Goal: Task Accomplishment & Management: Use online tool/utility

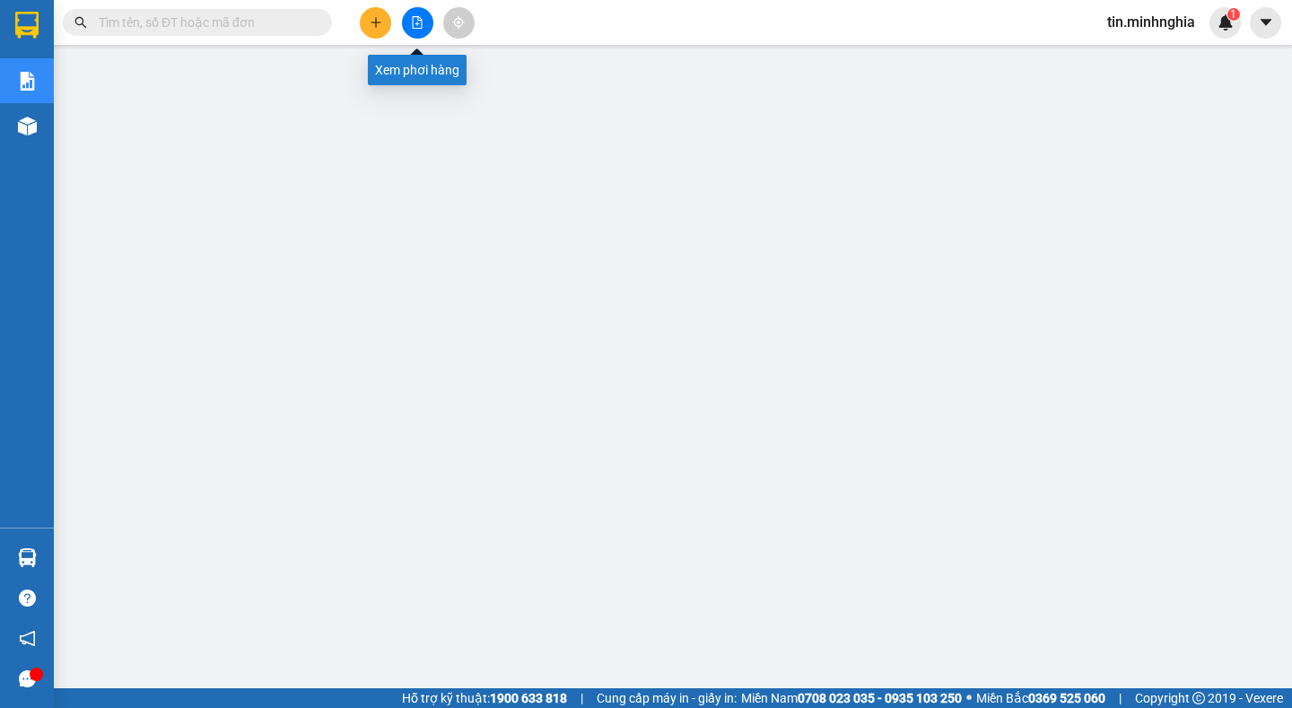
click at [422, 17] on icon "file-add" at bounding box center [417, 22] width 13 height 13
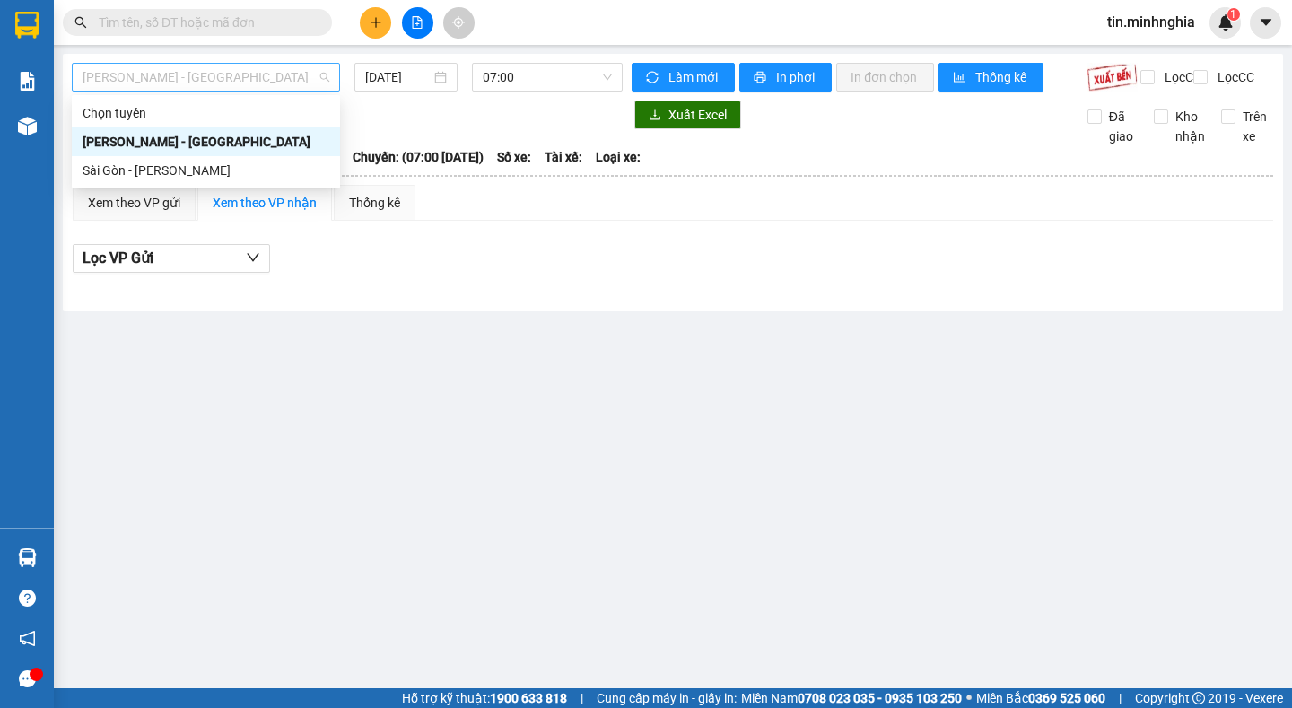
click at [257, 84] on span "[PERSON_NAME] - [GEOGRAPHIC_DATA]" at bounding box center [206, 77] width 247 height 27
click at [245, 171] on div "Sài Gòn - [PERSON_NAME]" at bounding box center [206, 171] width 247 height 20
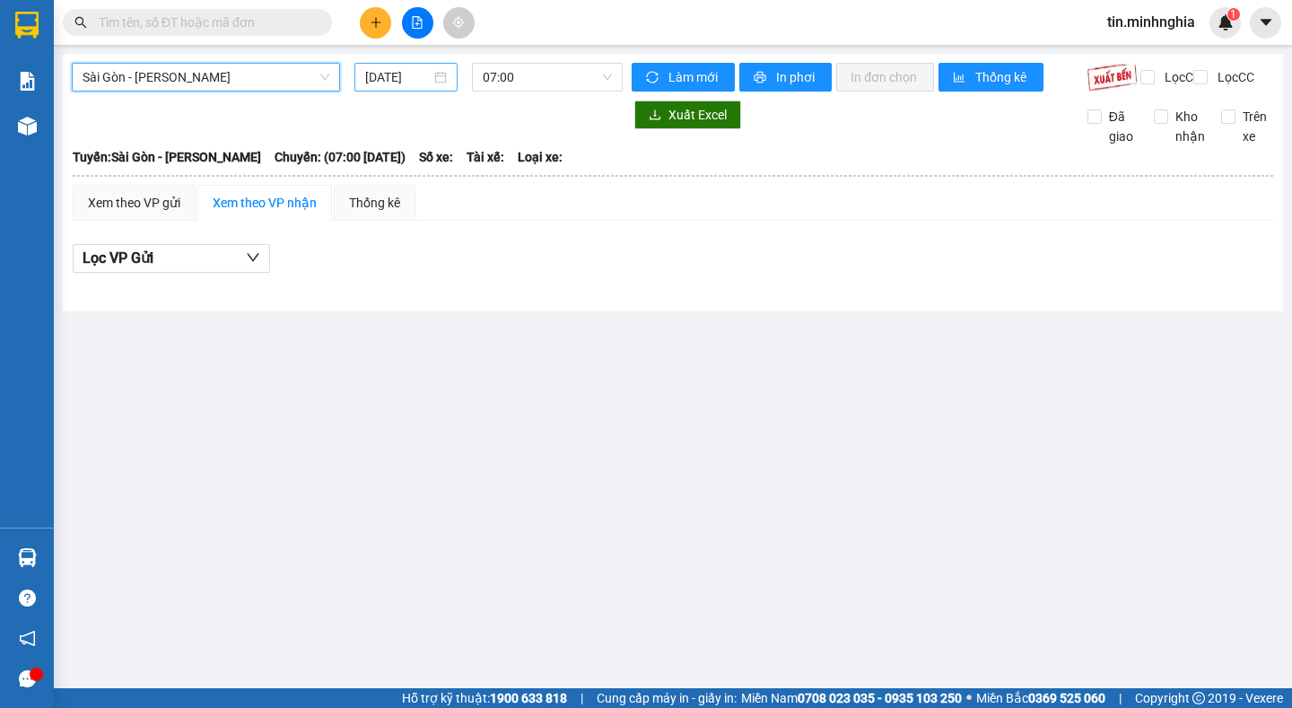
click at [406, 77] on input "[DATE]" at bounding box center [397, 77] width 65 height 20
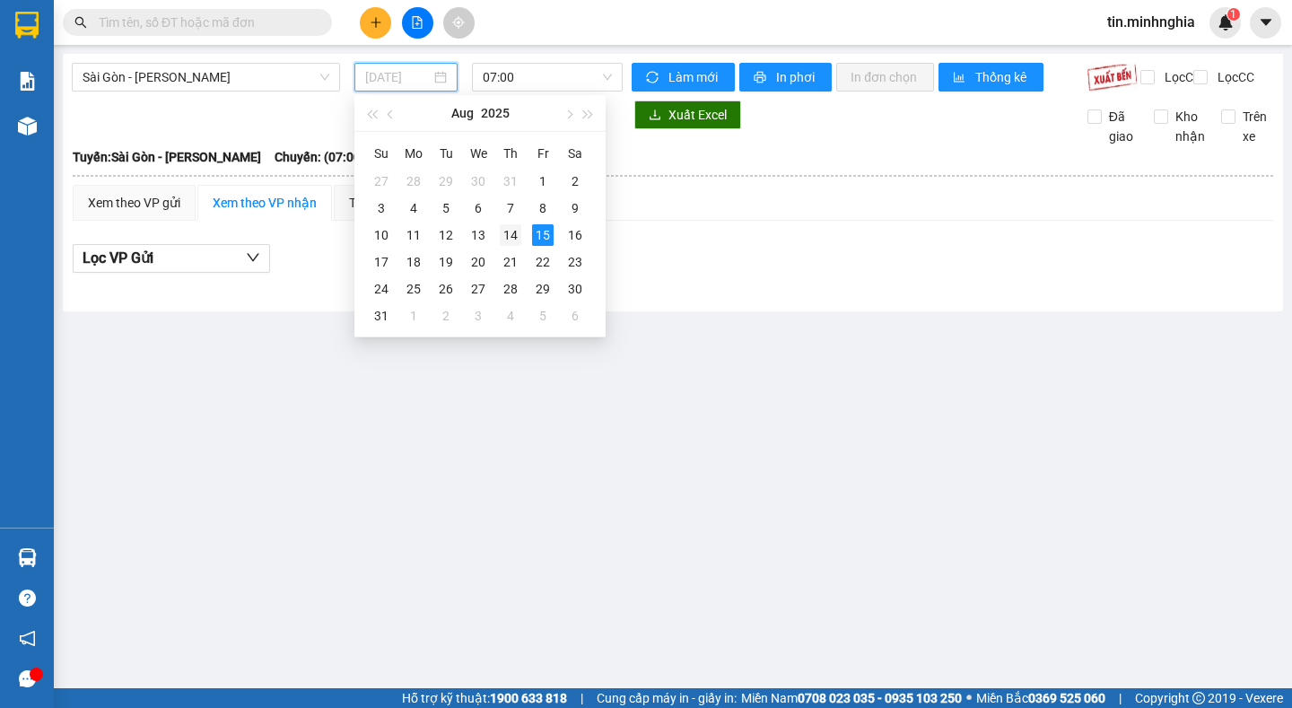
click at [508, 239] on div "14" at bounding box center [511, 235] width 22 height 22
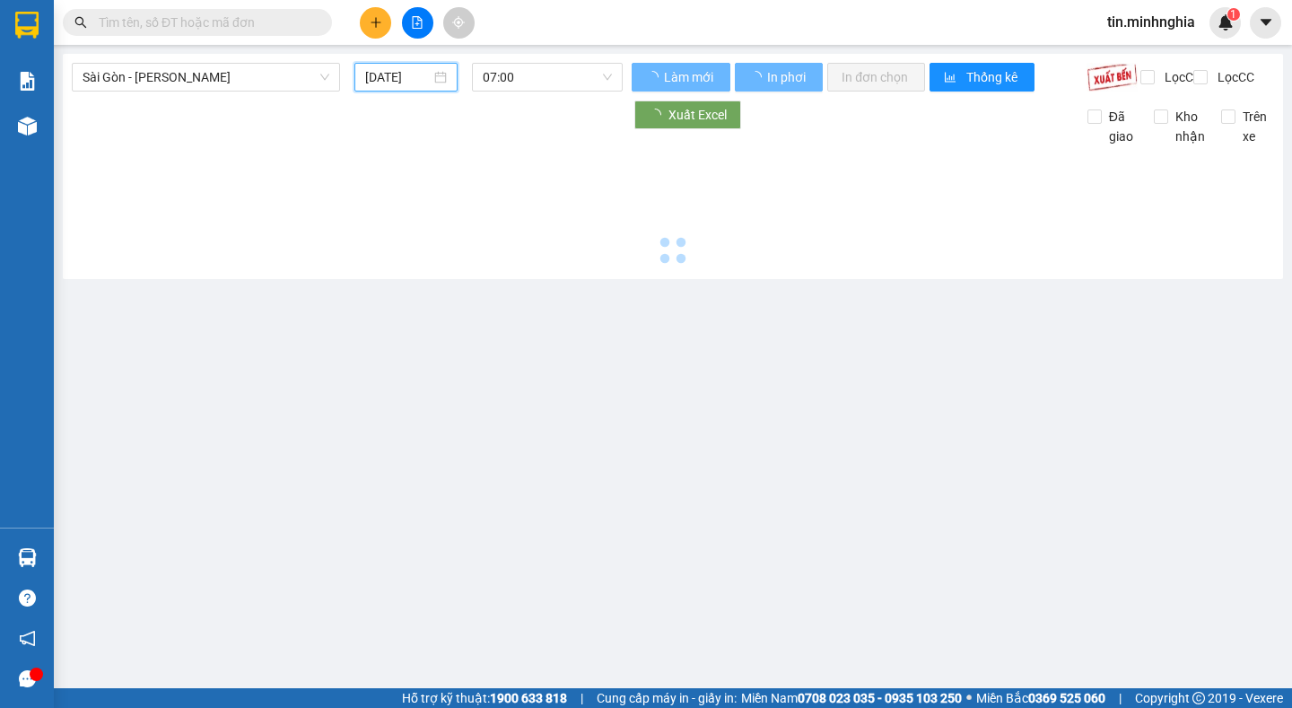
type input "[DATE]"
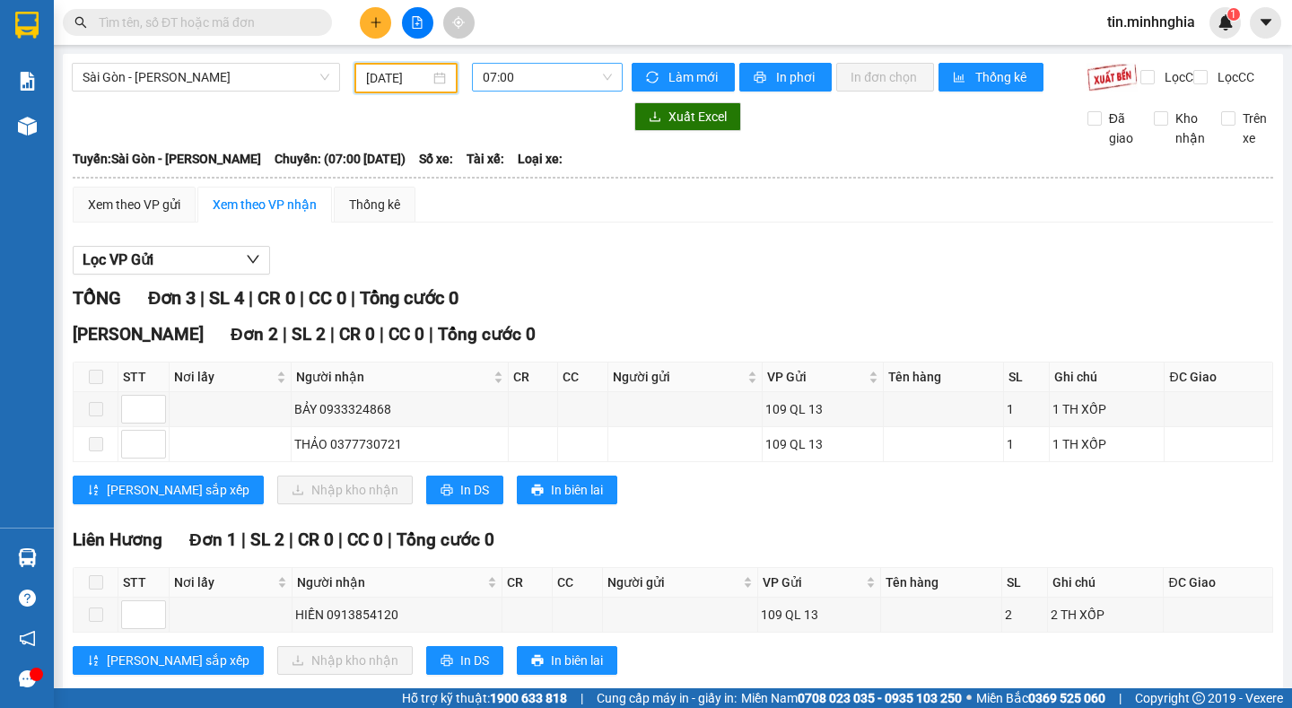
click at [501, 79] on span "07:00" at bounding box center [547, 77] width 129 height 27
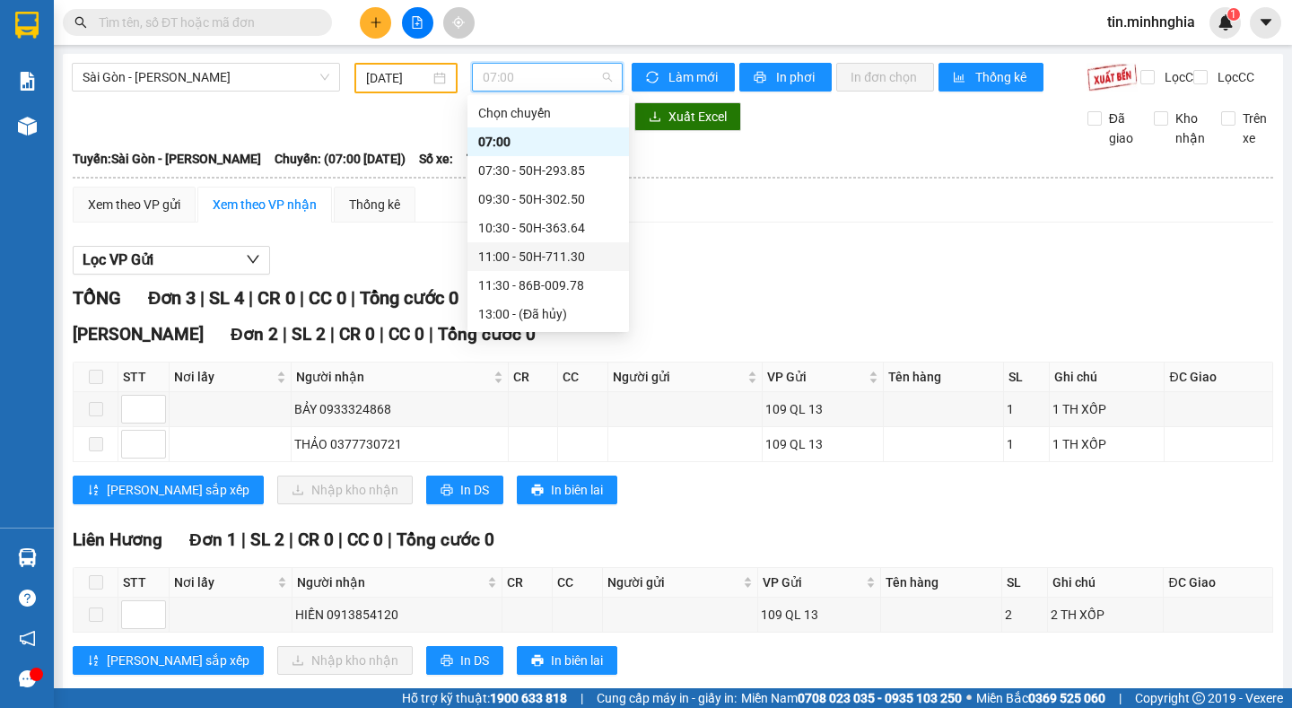
scroll to position [201, 0]
click at [530, 259] on div "21:00 - 86H-021.07" at bounding box center [548, 257] width 140 height 20
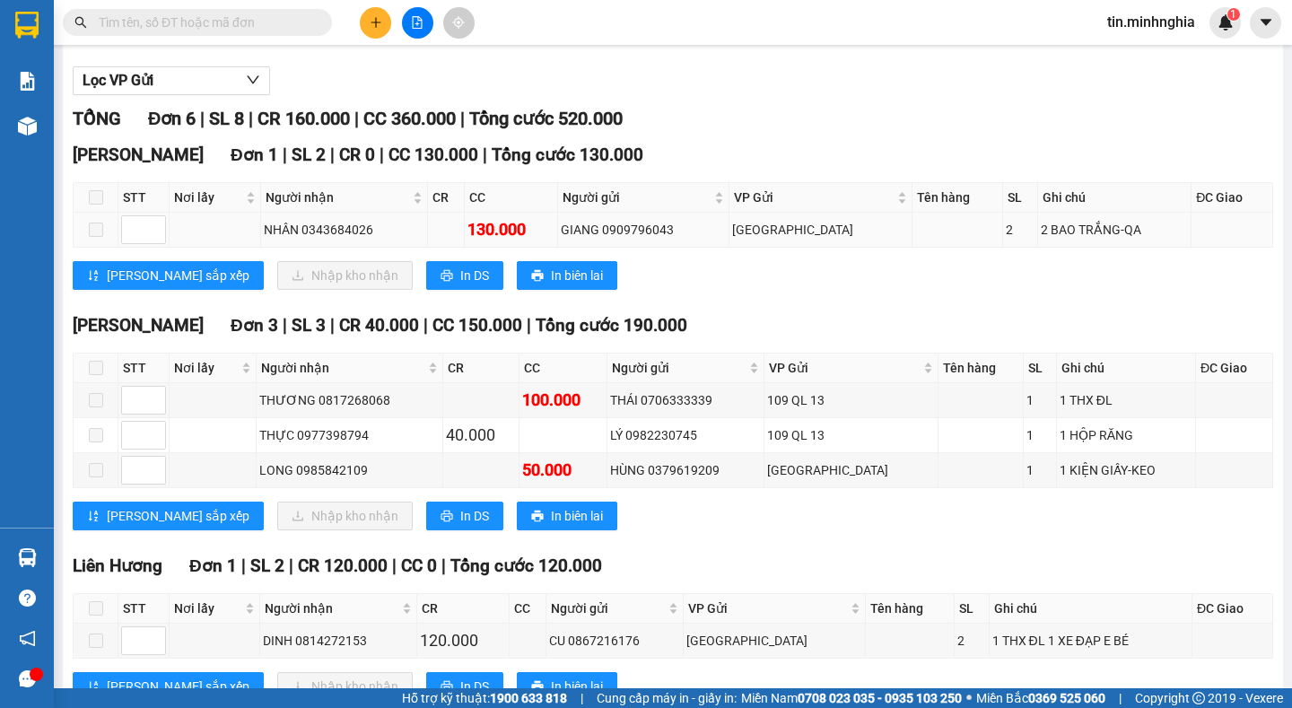
scroll to position [359, 0]
